Goal: Information Seeking & Learning: Check status

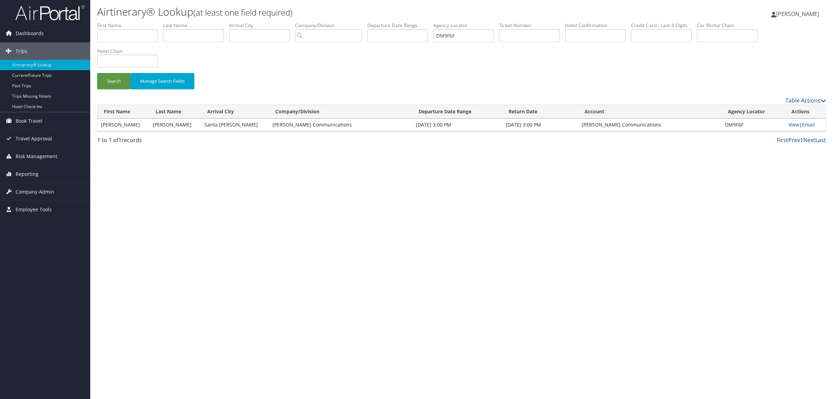
click at [338, 48] on form "First Name Last Name Departure City Arrival City Company/Division Airport/City …" at bounding box center [461, 59] width 729 height 74
type input "DNGG1H"
click at [107, 83] on button "Search" at bounding box center [113, 81] width 33 height 16
click at [796, 122] on link "View" at bounding box center [794, 124] width 11 height 7
drag, startPoint x: 483, startPoint y: 35, endPoint x: 368, endPoint y: 35, distance: 114.6
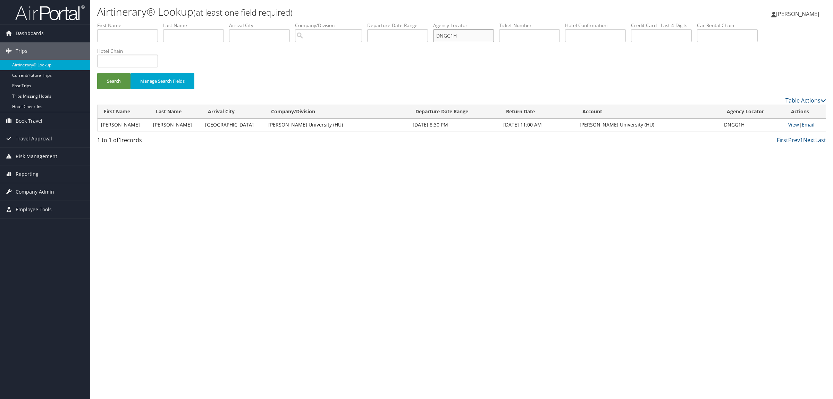
click at [368, 22] on ul "First Name Last Name Departure City Arrival City Company/Division Airport/City …" at bounding box center [461, 22] width 729 height 0
type input "DM9TPG"
click at [97, 73] on button "Search" at bounding box center [113, 81] width 33 height 16
click at [794, 122] on link "View" at bounding box center [792, 124] width 11 height 7
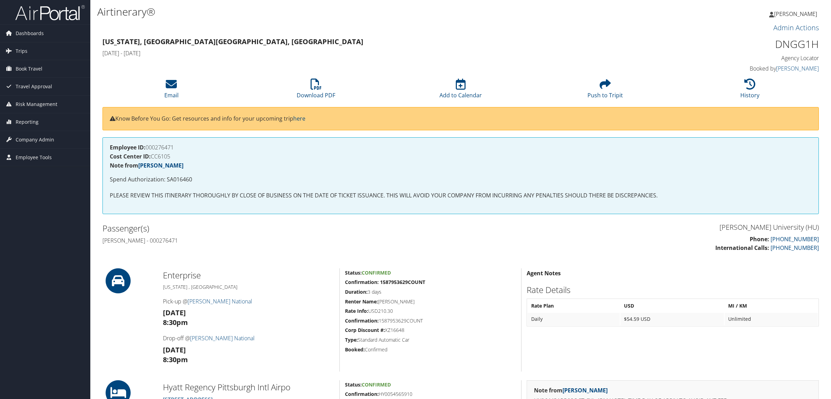
scroll to position [391, 0]
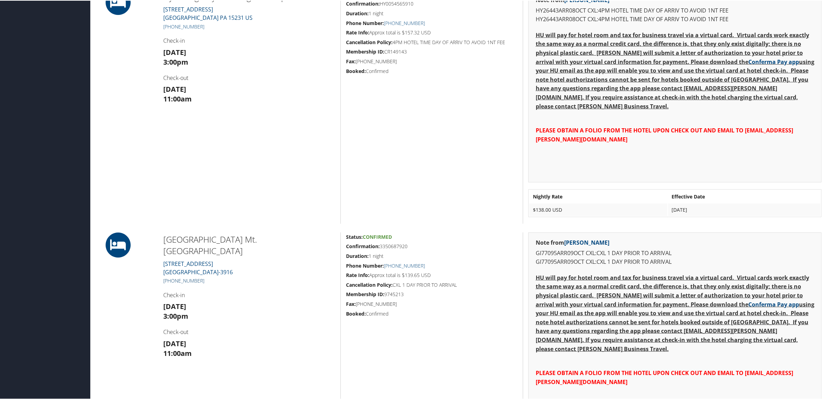
drag, startPoint x: 211, startPoint y: 266, endPoint x: 172, endPoint y: 268, distance: 38.9
click at [172, 276] on h5 "+1 (856) 234-4788" at bounding box center [249, 279] width 172 height 7
copy link "856) 234-4788"
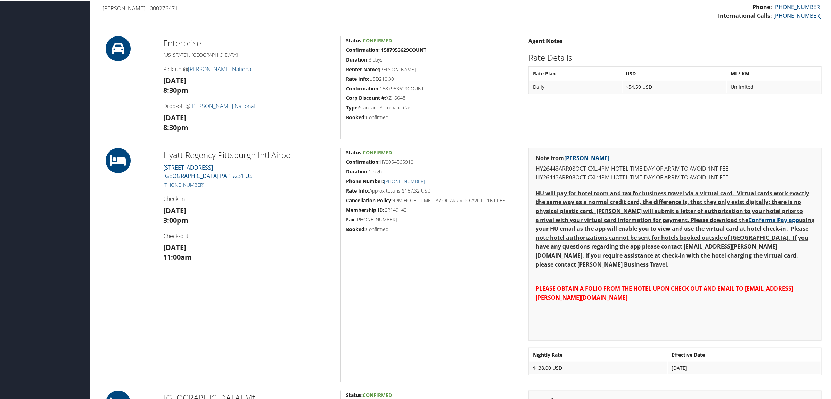
scroll to position [217, 0]
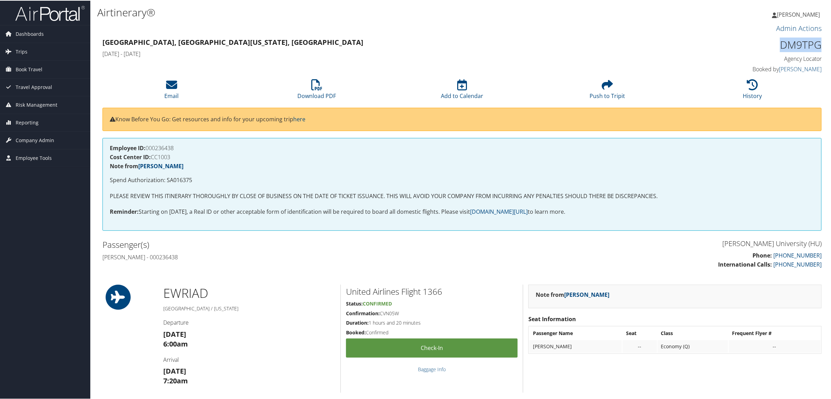
drag, startPoint x: 773, startPoint y: 42, endPoint x: 820, endPoint y: 44, distance: 46.2
click at [820, 44] on div "DM9TPG Agency Locator Agency Locator DM9TPG Booked by Jessica Girard Booked by …" at bounding box center [735, 55] width 182 height 40
copy h1 "DM9TPG"
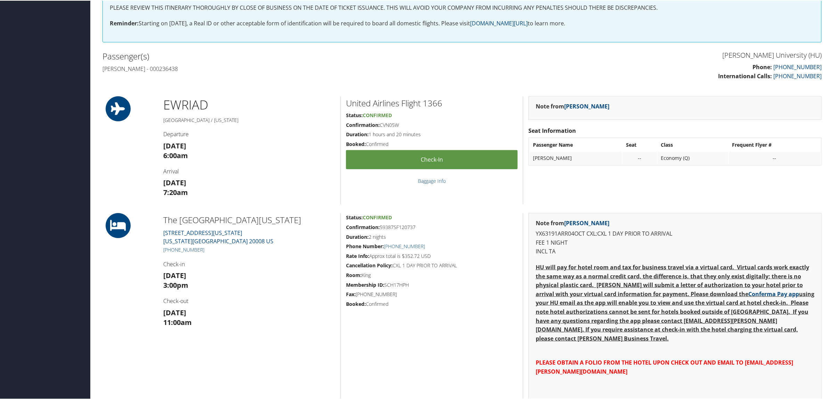
scroll to position [217, 0]
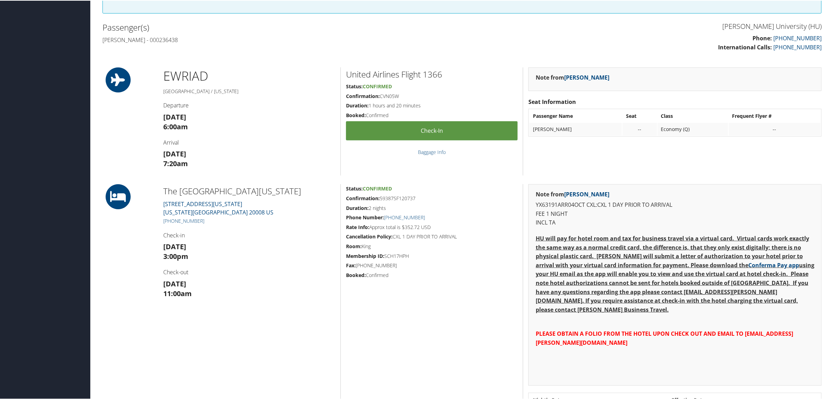
click at [254, 255] on h3 "Sat 04 Oct 3:00pm" at bounding box center [249, 250] width 172 height 19
